Goal: Transaction & Acquisition: Download file/media

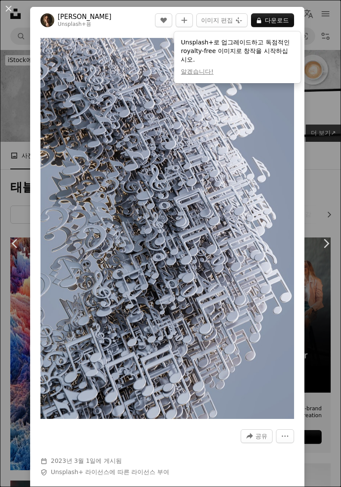
scroll to position [16813, 0]
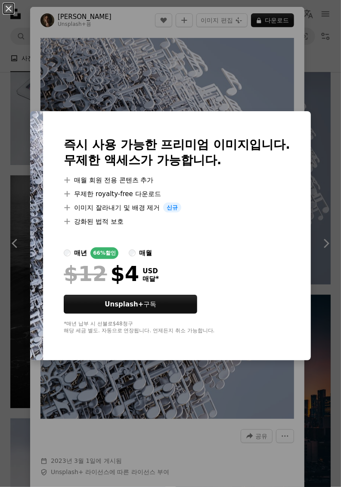
click at [316, 72] on div "An X shape 즉시 사용 가능한 프리미엄 이미지입니다. 무제한 액세스가 가능합니다. A plus sign 매월 회원 전용 콘텐츠 추가 A…" at bounding box center [170, 243] width 341 height 487
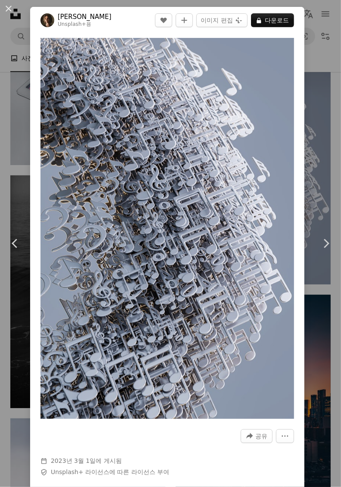
click at [323, 106] on div "An X shape Chevron left Chevron right [PERSON_NAME] Unsplash+ 용 A heart A plus …" at bounding box center [170, 243] width 341 height 487
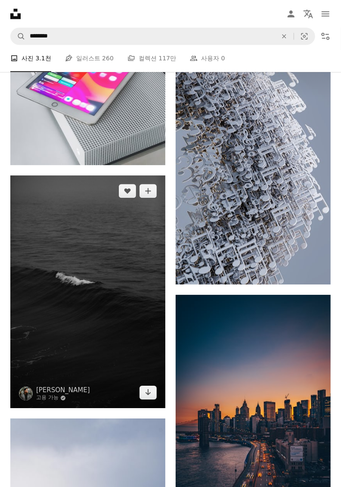
click at [62, 309] on img at bounding box center [87, 291] width 155 height 233
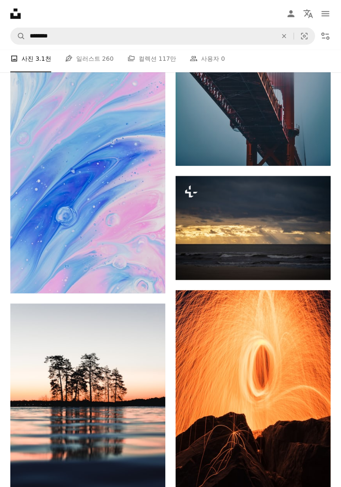
scroll to position [24518, 0]
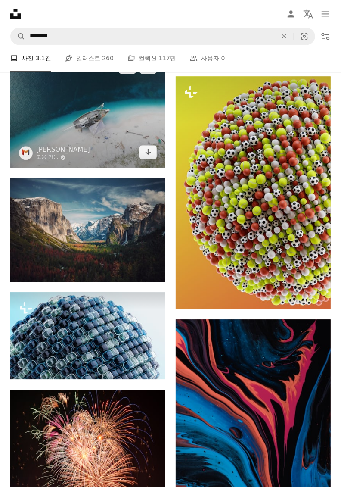
click at [78, 151] on img at bounding box center [87, 109] width 155 height 116
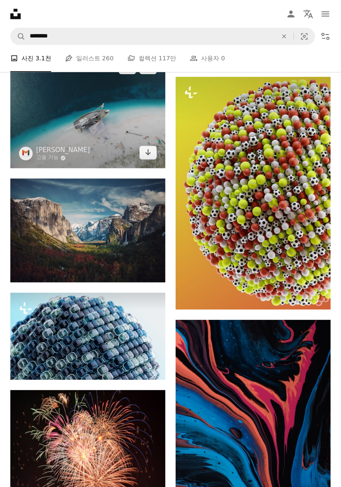
click at [145, 157] on icon "Arrow pointing down" at bounding box center [148, 152] width 7 height 10
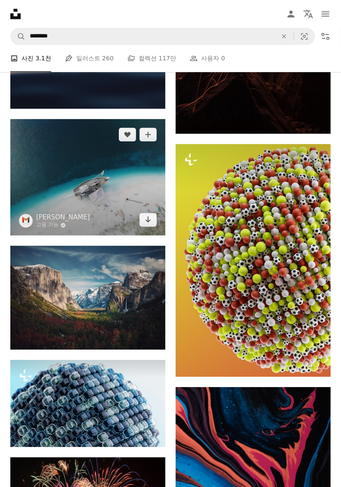
scroll to position [24520, 0]
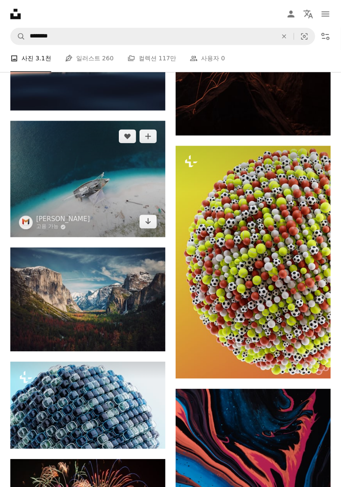
click at [80, 192] on img at bounding box center [87, 179] width 155 height 116
click at [122, 202] on img at bounding box center [87, 179] width 155 height 116
click at [123, 183] on img at bounding box center [87, 179] width 155 height 116
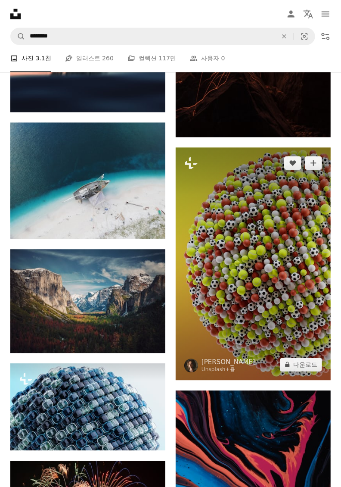
click at [252, 230] on img at bounding box center [253, 263] width 155 height 233
click at [267, 246] on img at bounding box center [253, 263] width 155 height 233
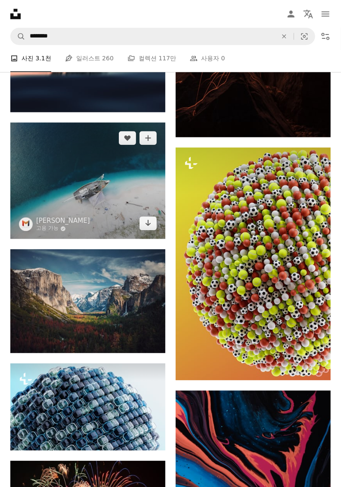
click at [130, 221] on img at bounding box center [87, 180] width 155 height 116
click at [120, 221] on img at bounding box center [87, 180] width 155 height 116
click at [127, 202] on img at bounding box center [87, 180] width 155 height 116
click at [152, 211] on img at bounding box center [87, 180] width 155 height 116
click at [155, 205] on img at bounding box center [87, 180] width 155 height 116
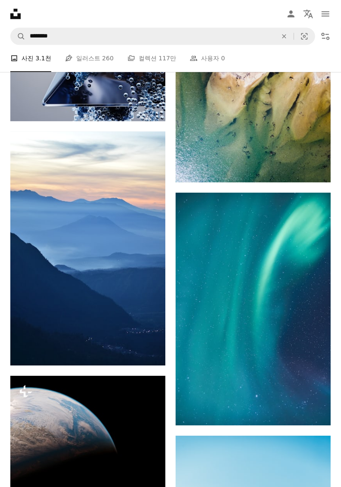
scroll to position [34074, 0]
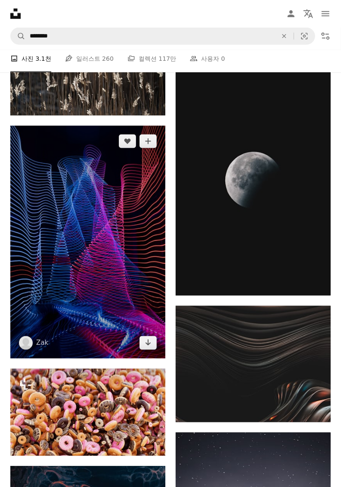
click at [81, 343] on img at bounding box center [87, 242] width 155 height 233
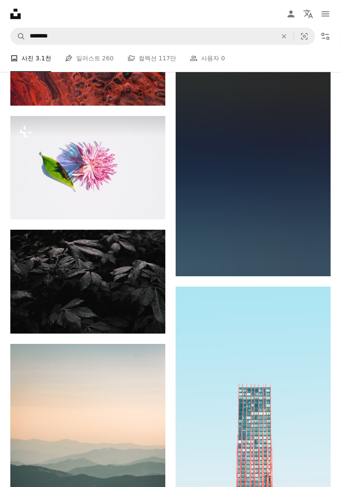
scroll to position [35350, 0]
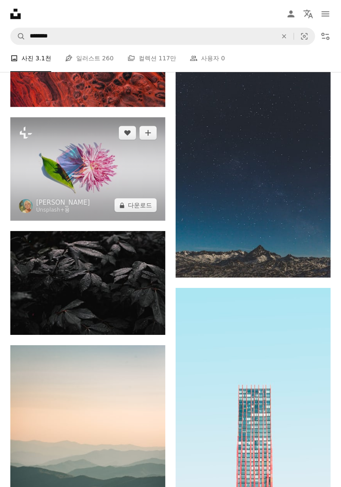
click at [18, 217] on img at bounding box center [87, 168] width 155 height 103
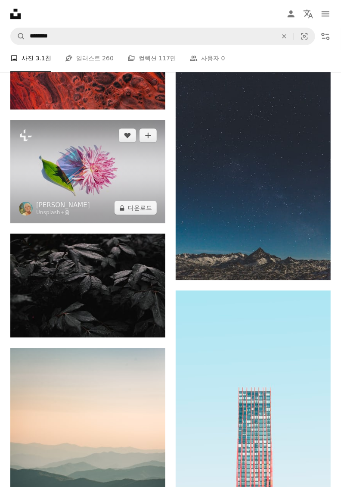
click at [41, 201] on img at bounding box center [87, 171] width 155 height 103
click at [22, 141] on icon at bounding box center [26, 135] width 12 height 12
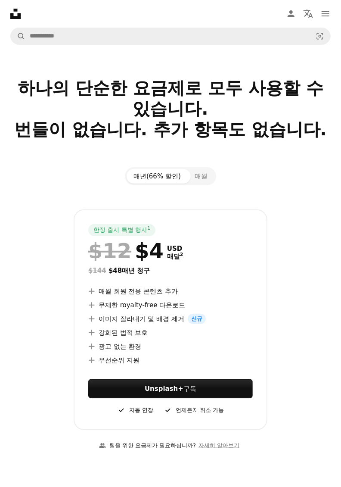
click at [12, 212] on div "매년(66% 할인) 매월 한정 출시 특별 행사 1 $12 $4 USD 매달 2 $144 $48 매년 청구 A plus sign 매월 회원 전용…" at bounding box center [170, 298] width 341 height 263
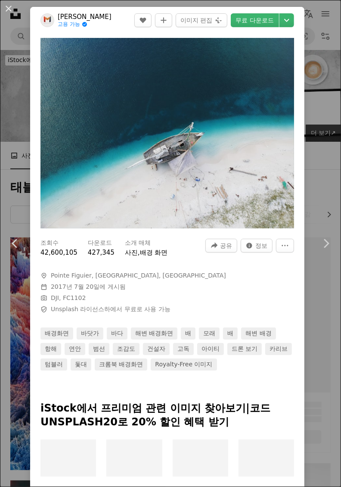
scroll to position [34777, 0]
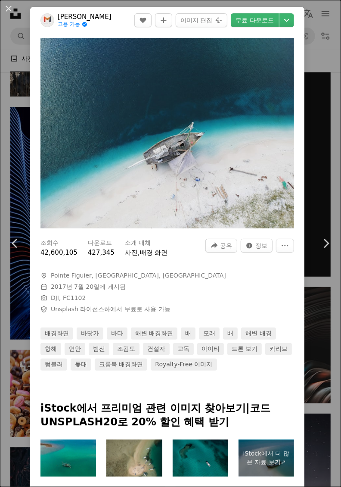
click at [21, 221] on link "Chevron left" at bounding box center [15, 243] width 30 height 83
click at [327, 248] on icon at bounding box center [327, 243] width 6 height 9
click at [328, 248] on icon at bounding box center [327, 243] width 6 height 9
click at [324, 250] on icon "Chevron right" at bounding box center [326, 243] width 14 height 14
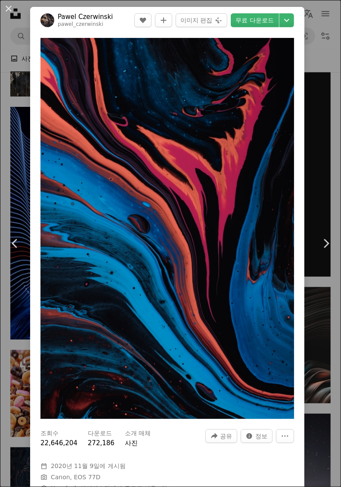
click at [326, 248] on icon at bounding box center [327, 243] width 6 height 9
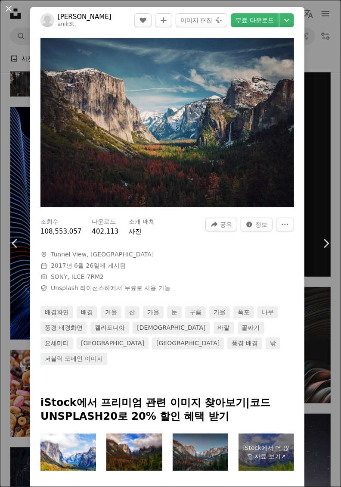
click at [14, 183] on div "An X shape Chevron left Chevron right [PERSON_NAME] anik3t A heart A plus sign …" at bounding box center [170, 243] width 341 height 487
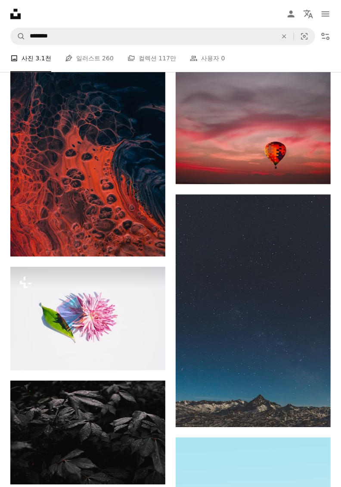
scroll to position [35224, 0]
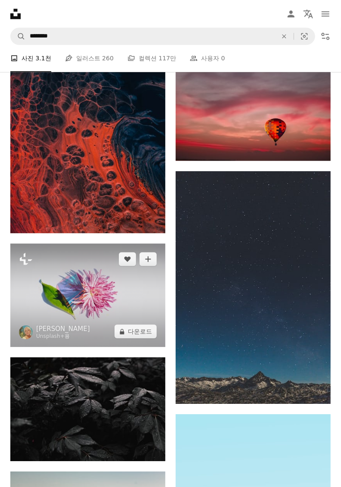
click at [74, 314] on img at bounding box center [87, 294] width 155 height 103
click at [69, 321] on img at bounding box center [87, 294] width 155 height 103
click at [149, 262] on icon "A plus sign" at bounding box center [148, 258] width 7 height 7
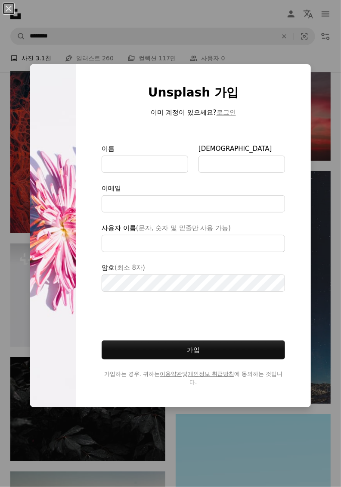
click at [51, 242] on img at bounding box center [53, 235] width 46 height 343
type input "**********"
click at [39, 260] on img at bounding box center [53, 235] width 46 height 343
click at [22, 249] on div "An X shape Unsplash 가입 이미 계정이 있으세요? 로그인 이름 성 이메일 사용자 이름 (문자, 숫자 및 밑줄만 사용 가능) 암호…" at bounding box center [170, 243] width 341 height 487
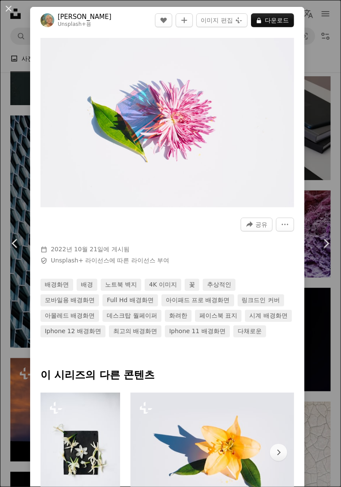
click at [284, 23] on button "A lock 다운로드" at bounding box center [272, 20] width 43 height 14
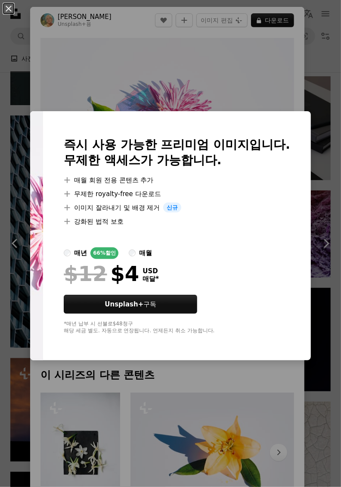
click at [286, 63] on div "An X shape 즉시 사용 가능한 프리미엄 이미지입니다. 무제한 액세스가 가능합니다. A plus sign 매월 회원 전용 콘텐츠 추가 A…" at bounding box center [170, 243] width 341 height 487
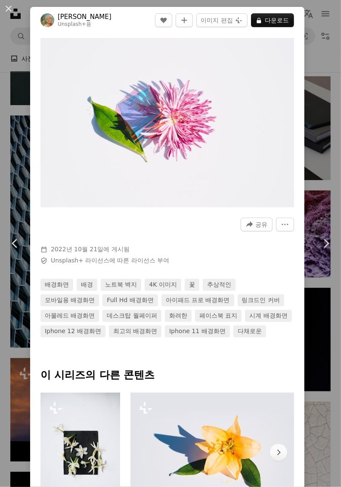
click at [13, 191] on div "An X shape Chevron left Chevron right [PERSON_NAME] Unsplash+ 용 A heart A plus …" at bounding box center [170, 243] width 341 height 487
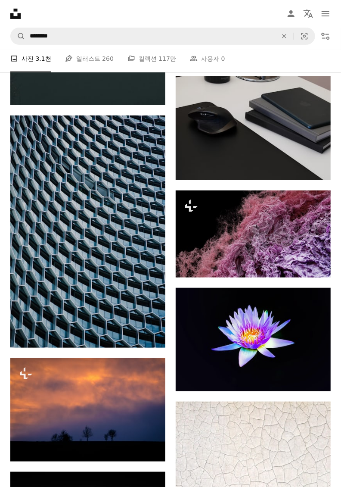
scroll to position [35224, 0]
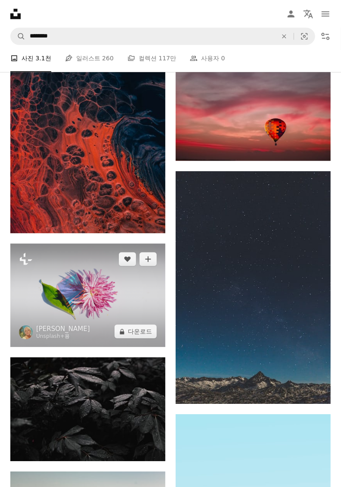
click at [63, 306] on img at bounding box center [87, 294] width 155 height 103
click at [129, 314] on img at bounding box center [87, 294] width 155 height 103
click at [27, 339] on img at bounding box center [26, 332] width 14 height 14
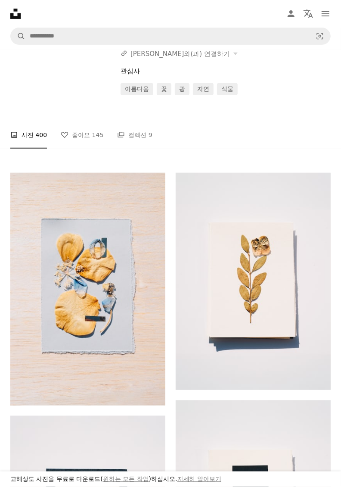
scroll to position [142, 0]
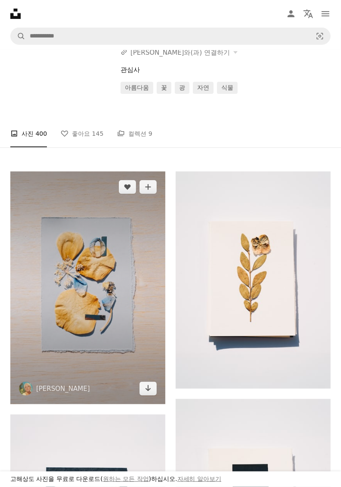
click at [74, 332] on img at bounding box center [87, 287] width 155 height 233
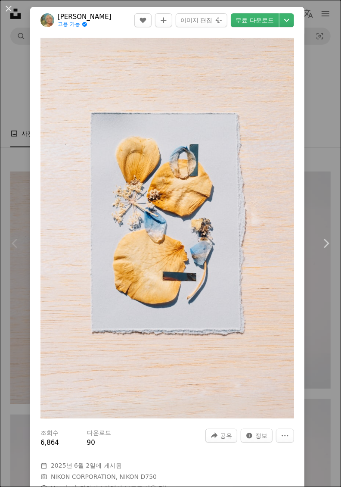
click at [321, 250] on icon "Chevron right" at bounding box center [326, 243] width 14 height 14
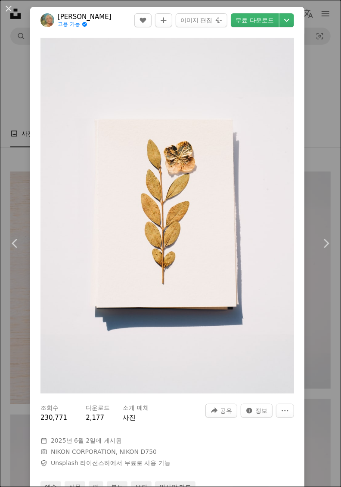
click at [326, 250] on icon "Chevron right" at bounding box center [326, 243] width 14 height 14
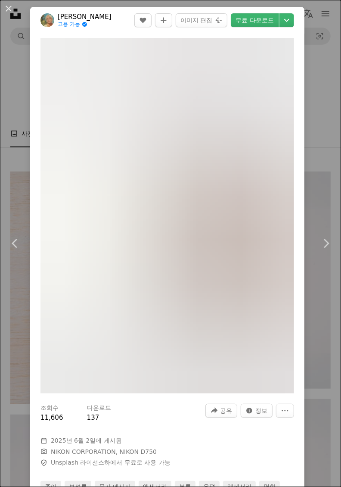
click at [328, 250] on icon "Chevron right" at bounding box center [326, 243] width 14 height 14
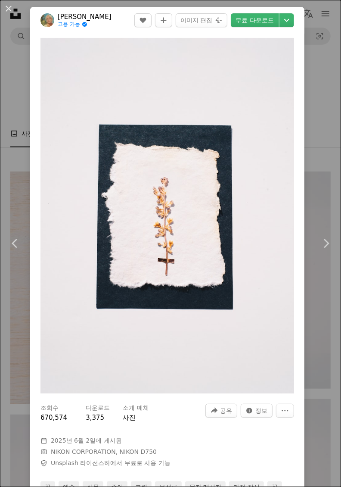
click at [320, 34] on div "An X shape Chevron left Chevron right [PERSON_NAME] 고용 가능 A checkmark inside of…" at bounding box center [170, 243] width 341 height 487
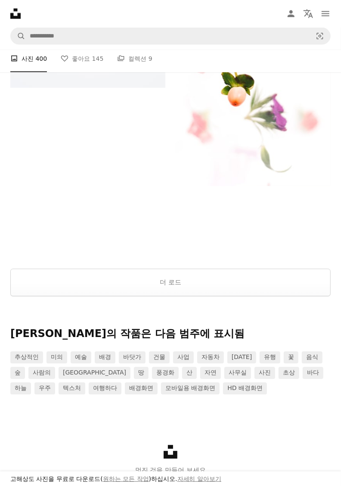
scroll to position [1857, 0]
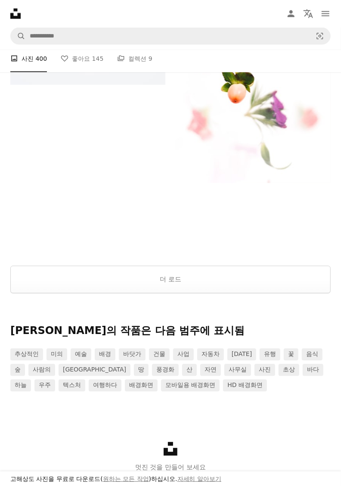
click at [77, 293] on button "더 로드" at bounding box center [170, 280] width 320 height 28
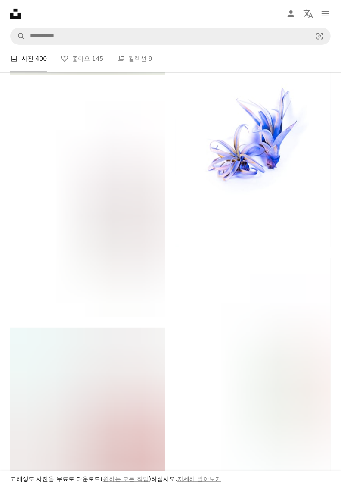
scroll to position [5399, 0]
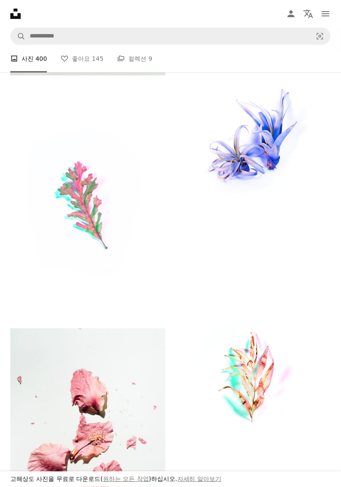
click at [292, 199] on img at bounding box center [253, 132] width 155 height 232
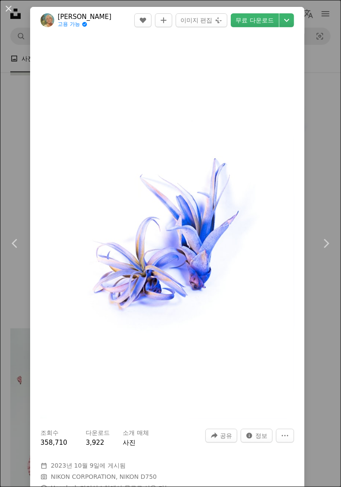
click at [294, 25] on icon "Chevron down" at bounding box center [287, 20] width 14 height 10
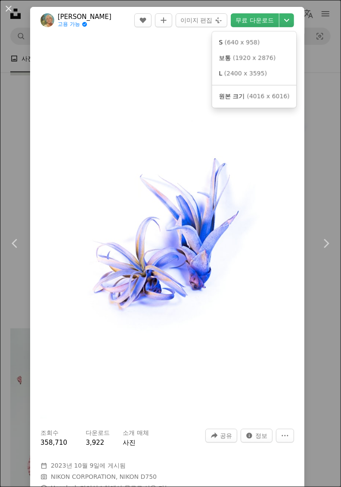
click at [278, 99] on span "( 4016 x 6016 )" at bounding box center [268, 96] width 43 height 7
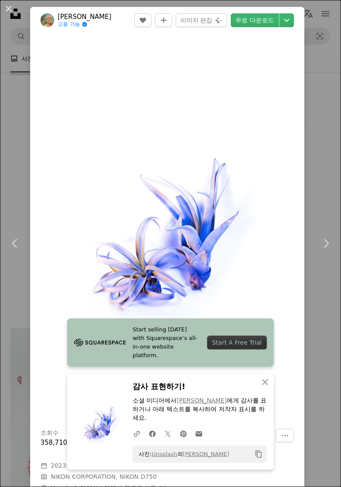
click at [328, 168] on div "An X shape Chevron left Chevron right Start selling [DATE] with Squarespace’s a…" at bounding box center [170, 243] width 341 height 487
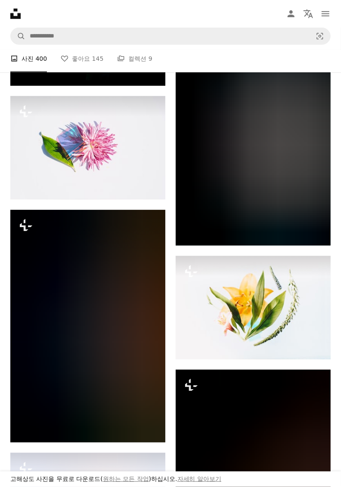
scroll to position [13455, 0]
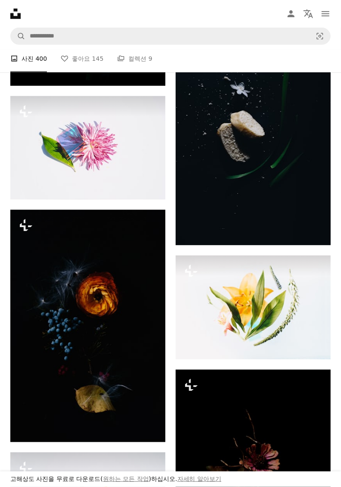
click at [43, 177] on img at bounding box center [87, 147] width 155 height 103
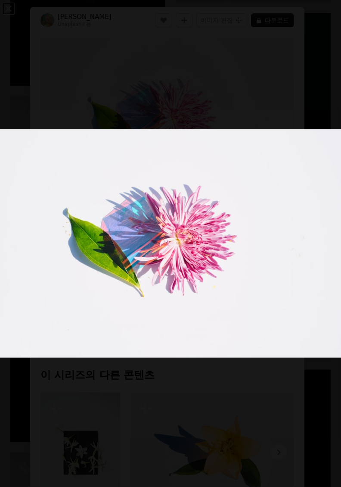
click at [74, 233] on img "이 이미지 축소" at bounding box center [171, 243] width 342 height 228
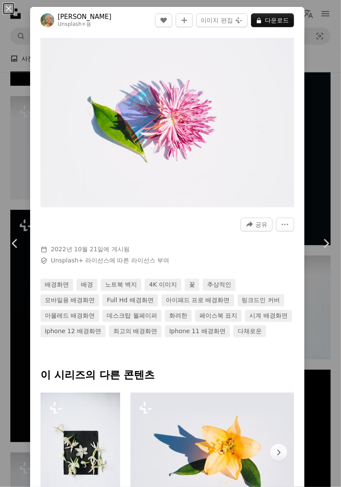
click at [84, 382] on p "이 시리즈의 다른 콘텐츠" at bounding box center [167, 375] width 254 height 14
click at [19, 384] on div "An X shape Chevron left Chevron right [PERSON_NAME] Unsplash+ 용 A heart A plus …" at bounding box center [170, 243] width 341 height 487
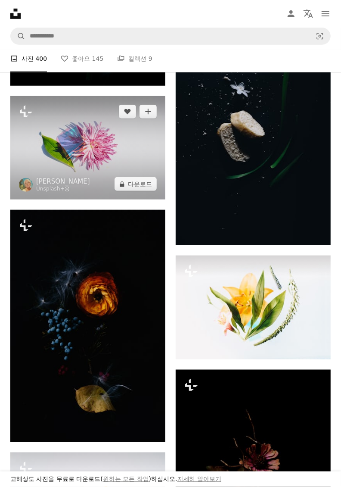
click at [50, 184] on img at bounding box center [87, 147] width 155 height 103
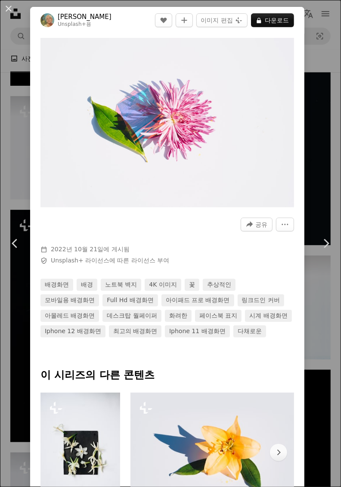
click at [40, 162] on img "이 이미지 확대" at bounding box center [167, 122] width 254 height 169
